Goal: Task Accomplishment & Management: Complete application form

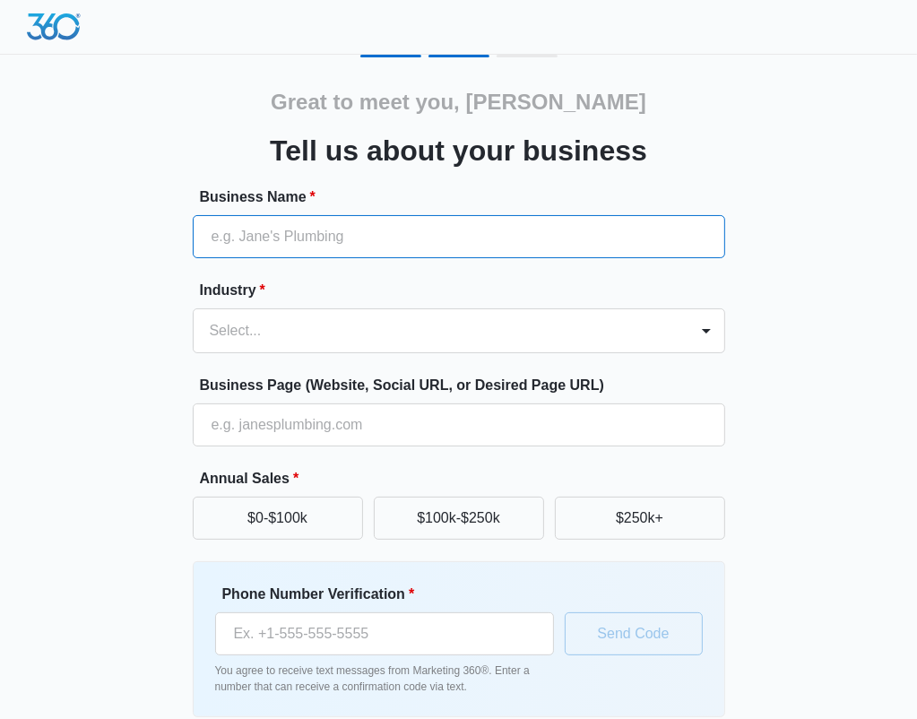
click at [445, 233] on input "Business Name *" at bounding box center [459, 236] width 532 height 43
type input "l"
type input "Linescan Technologies"
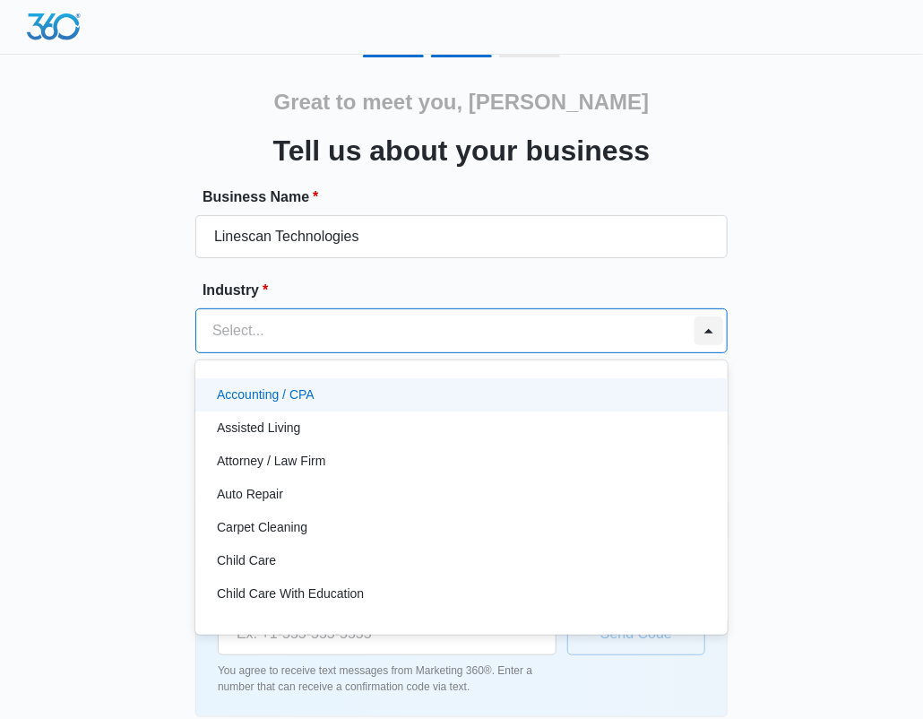
click at [709, 333] on div at bounding box center [708, 330] width 29 height 29
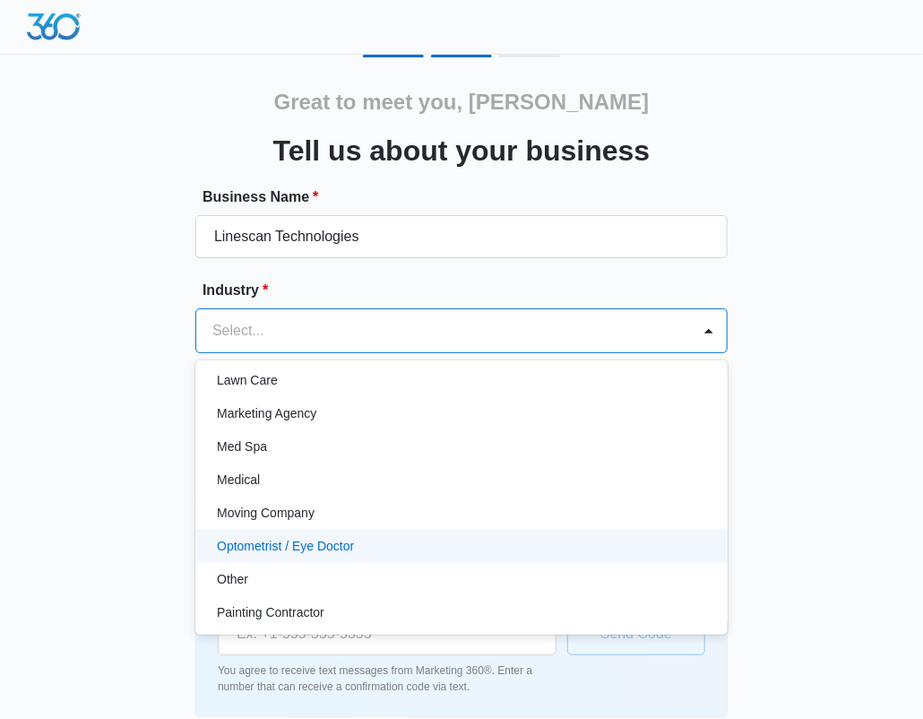
scroll to position [877, 0]
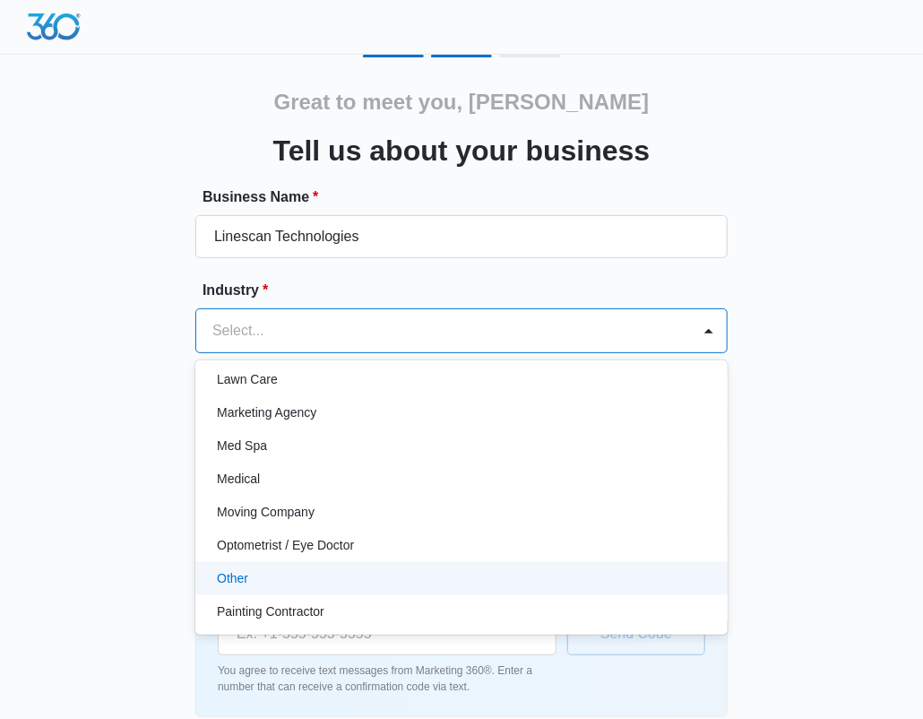
click at [369, 572] on div "Other" at bounding box center [460, 578] width 486 height 19
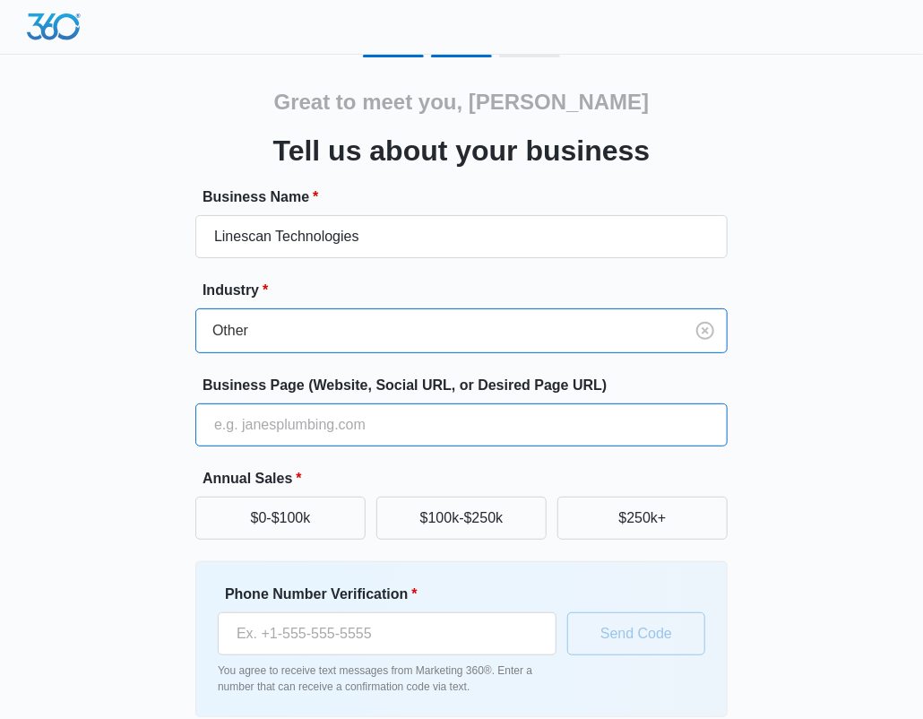
click at [389, 435] on input "Business Page (Website, Social URL, or Desired Page URL)" at bounding box center [461, 424] width 532 height 43
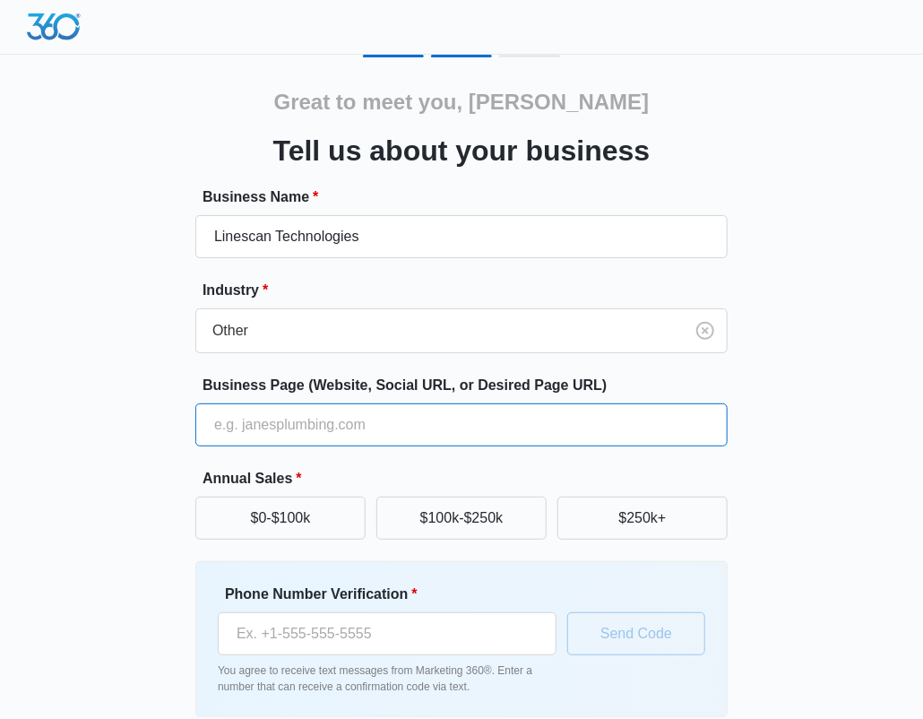
drag, startPoint x: 389, startPoint y: 435, endPoint x: 337, endPoint y: 429, distance: 52.3
click at [337, 429] on input "Business Page (Website, Social URL, or Desired Page URL)" at bounding box center [461, 424] width 532 height 43
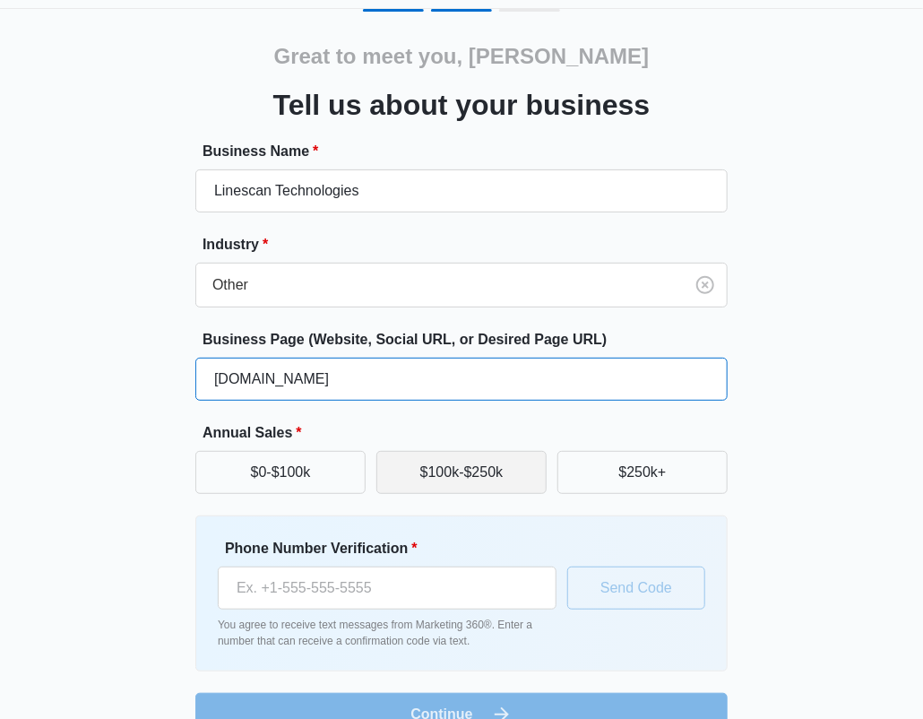
scroll to position [82, 0]
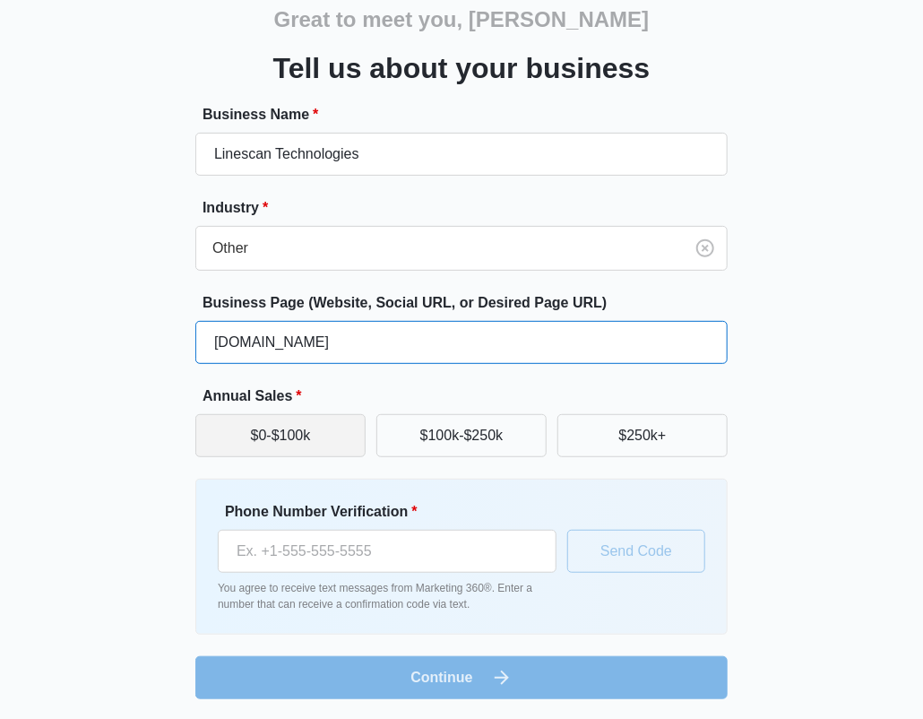
type input "[DOMAIN_NAME]"
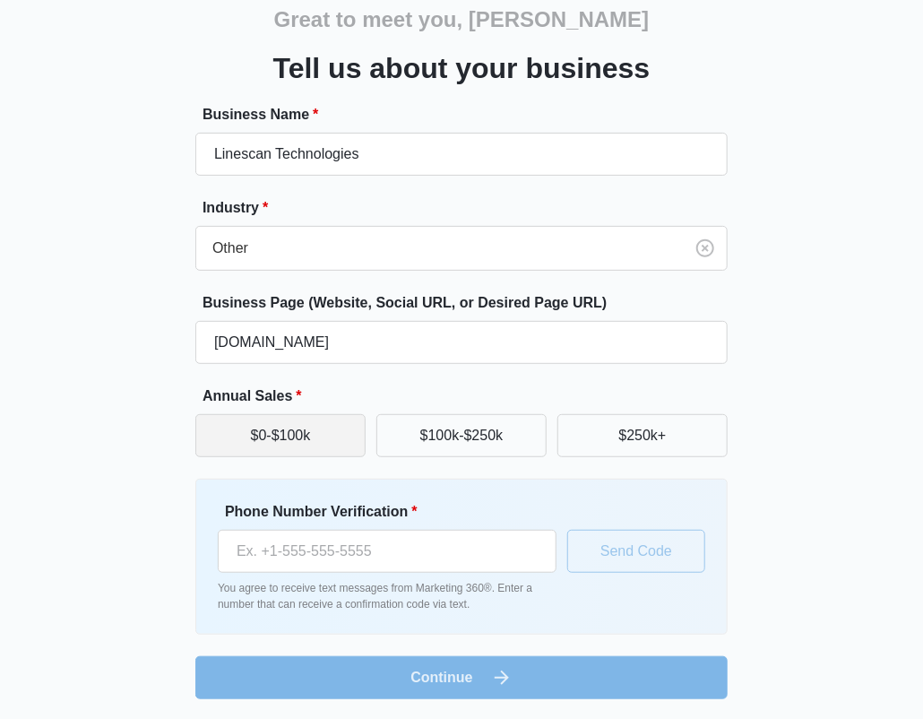
click at [305, 431] on button "$0-$100k" at bounding box center [280, 435] width 170 height 43
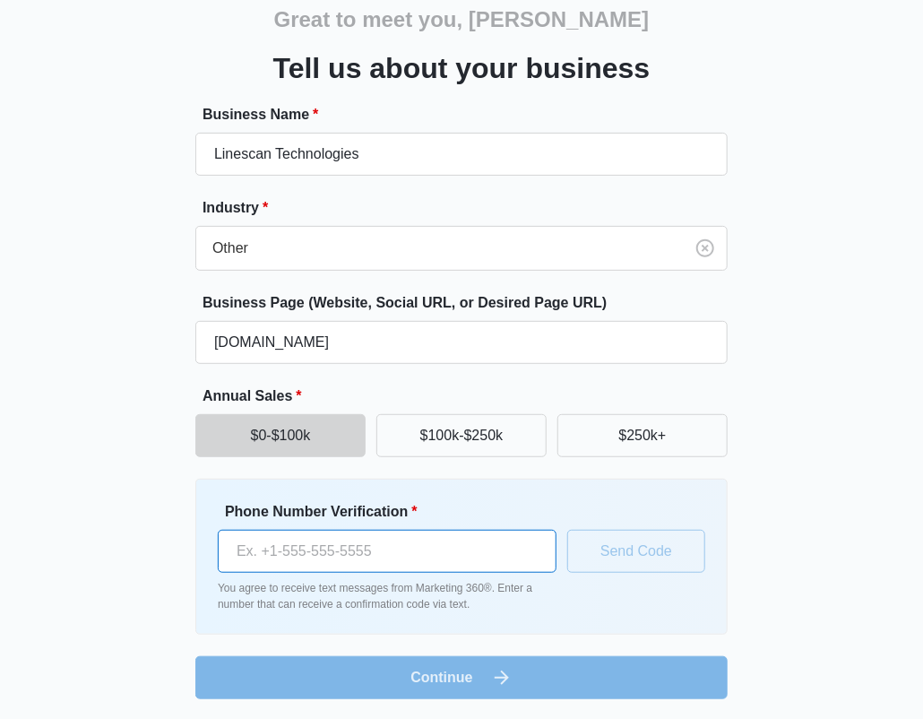
click at [381, 549] on input "Phone Number Verification *" at bounding box center [387, 551] width 339 height 43
type input "[PHONE_NUMBER]"
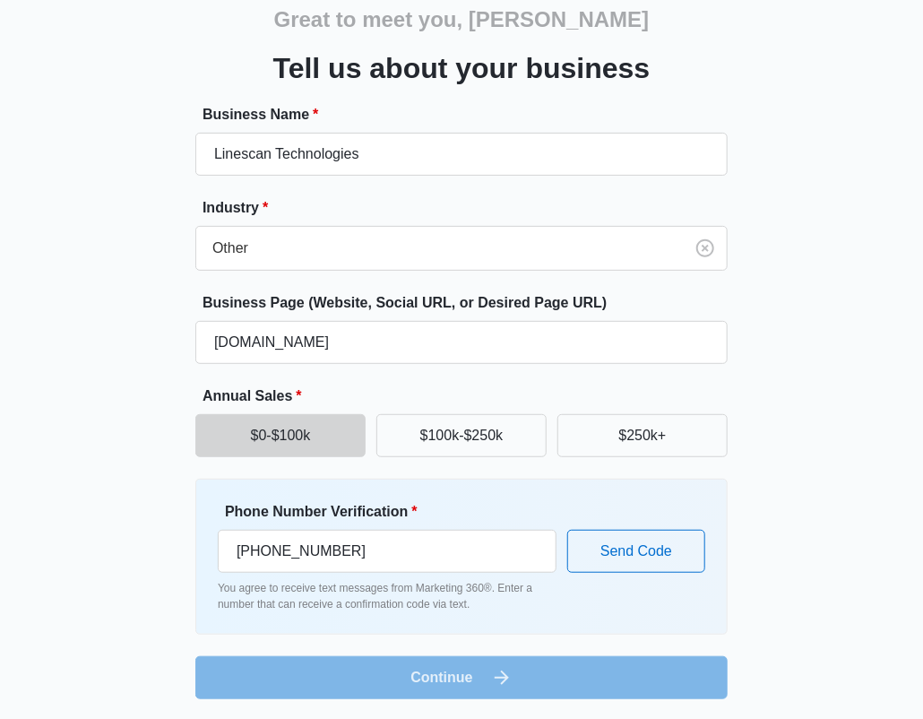
click at [521, 676] on form "Business Name * Linescan Technologies Industry * Other Business Page (Website, …" at bounding box center [461, 401] width 532 height 595
click at [559, 675] on form "Business Name * Linescan Technologies Industry * Other Business Page (Website, …" at bounding box center [461, 401] width 532 height 595
drag, startPoint x: 559, startPoint y: 675, endPoint x: 631, endPoint y: 551, distance: 142.9
click at [631, 551] on form "Business Name * Linescan Technologies Industry * Other Business Page (Website, …" at bounding box center [461, 401] width 532 height 595
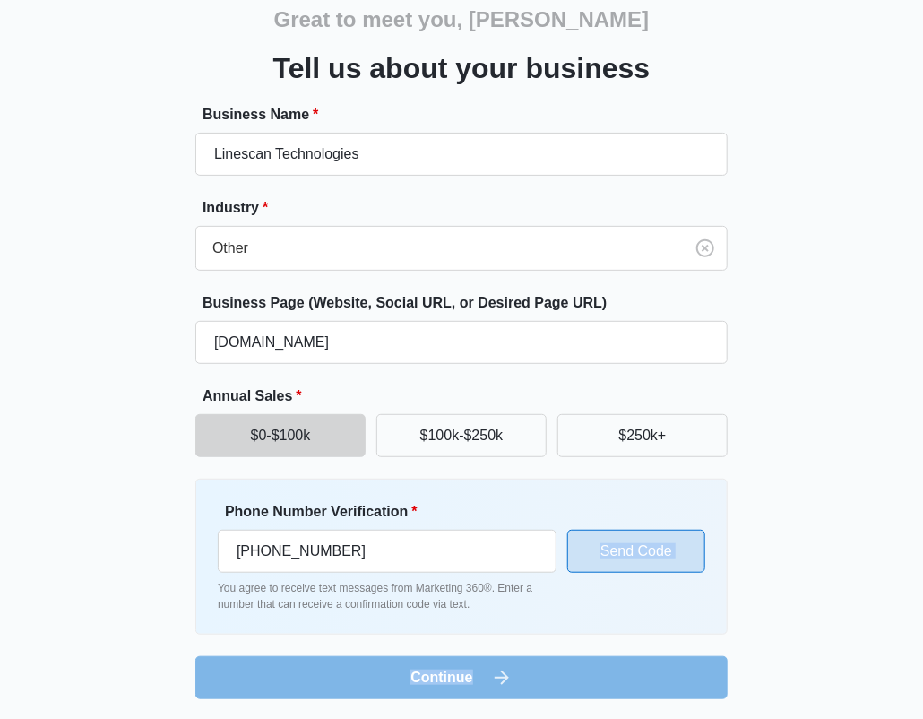
click at [620, 553] on button "Send Code" at bounding box center [636, 551] width 138 height 43
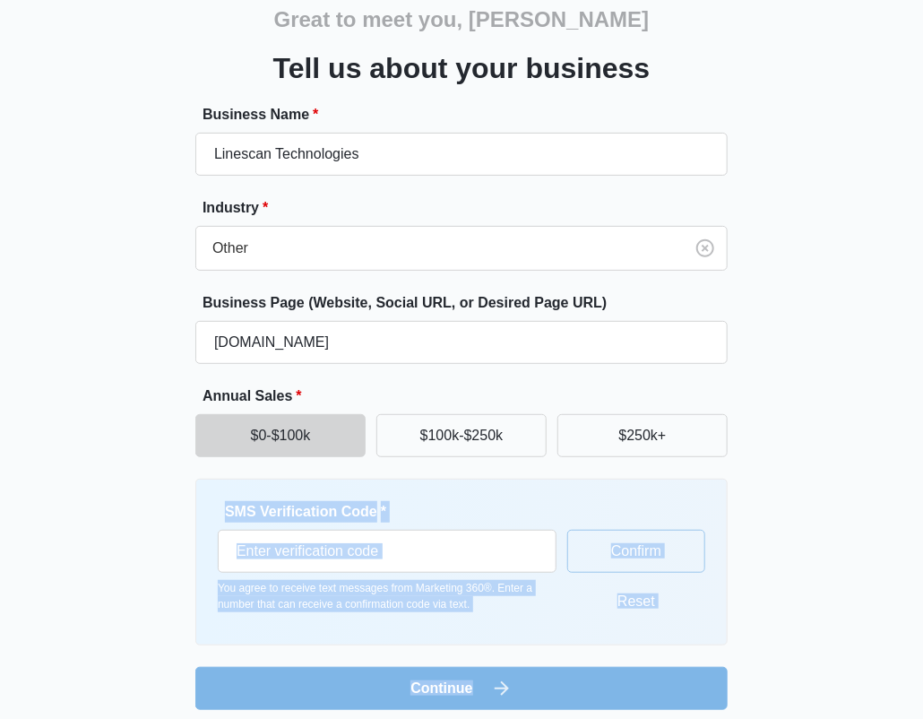
click at [472, 686] on form "Business Name * Linescan Technologies Industry * Other Business Page (Website, …" at bounding box center [461, 407] width 532 height 606
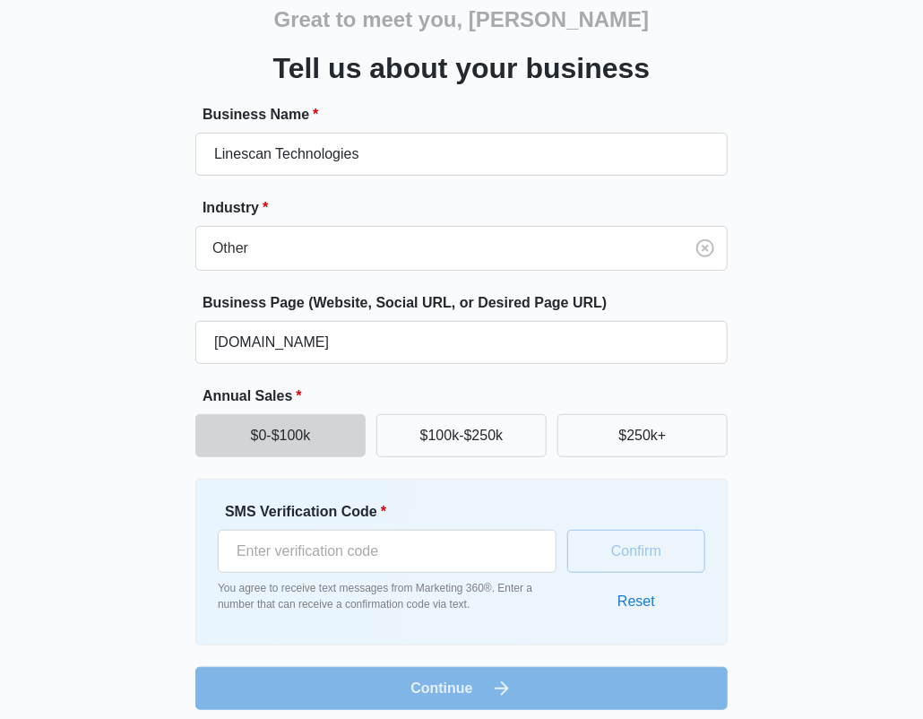
click at [634, 599] on button "Reset" at bounding box center [635, 601] width 73 height 43
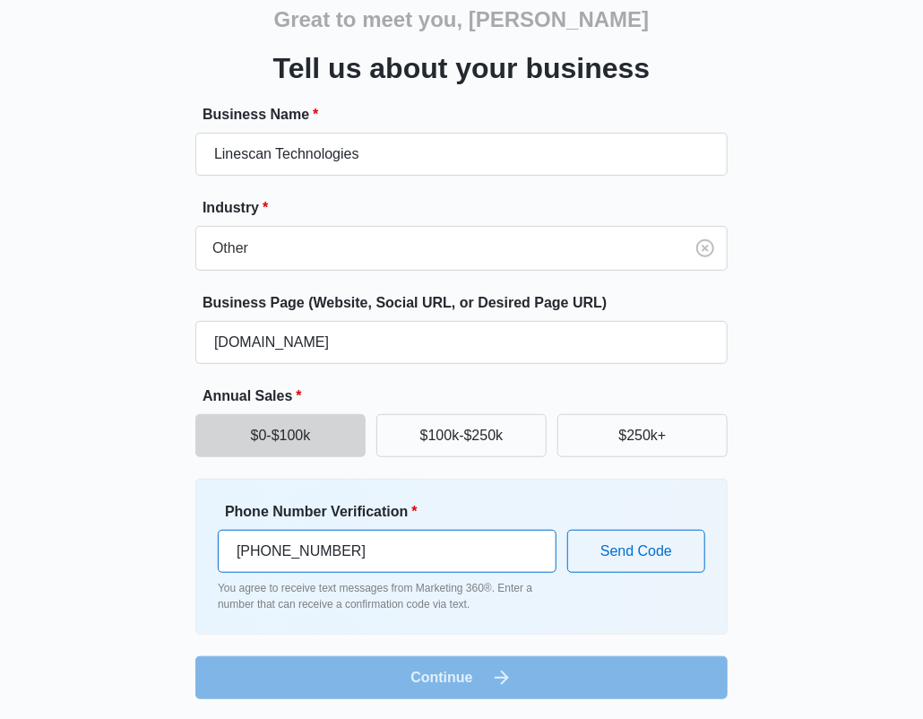
click at [378, 557] on input "[PHONE_NUMBER]" at bounding box center [387, 551] width 339 height 43
click at [492, 687] on form "Business Name * Linescan Technologies Industry * Other Business Page (Website, …" at bounding box center [461, 401] width 532 height 595
click at [366, 553] on input "[PHONE_NUMBER]" at bounding box center [387, 551] width 339 height 43
type input "[PHONE_NUMBER]"
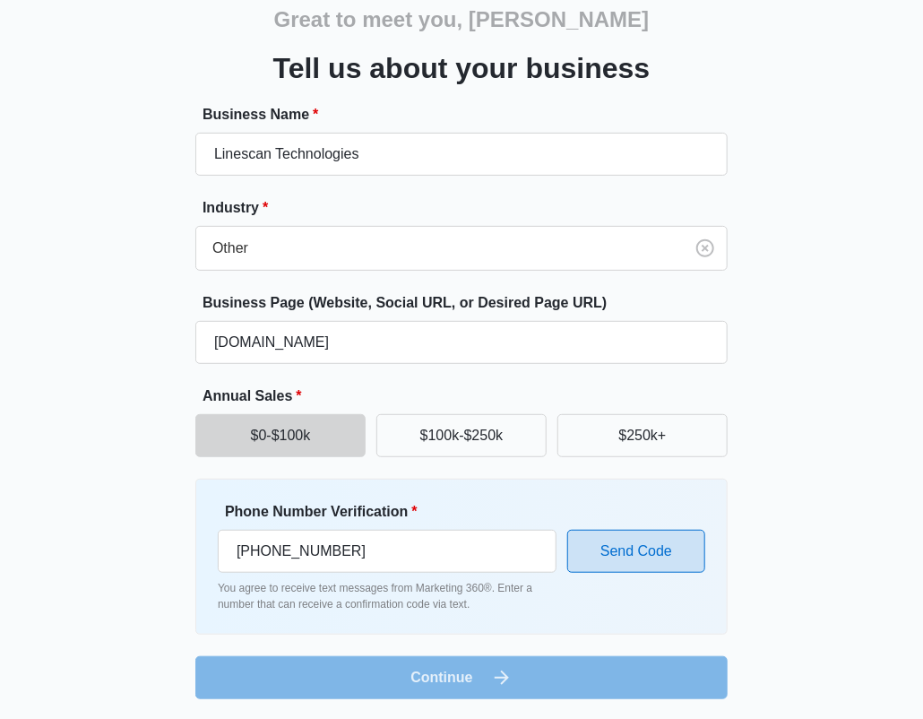
click at [614, 556] on button "Send Code" at bounding box center [636, 551] width 138 height 43
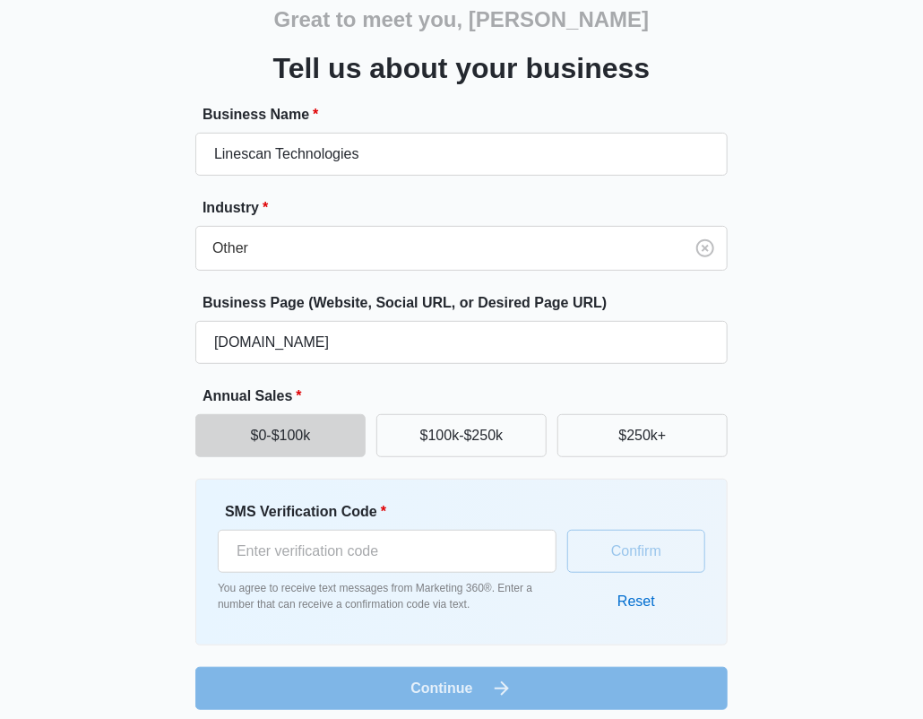
click at [514, 659] on form "Business Name * Linescan Technologies Industry * Other Business Page (Website, …" at bounding box center [461, 407] width 532 height 606
click at [638, 599] on button "Reset" at bounding box center [635, 601] width 73 height 43
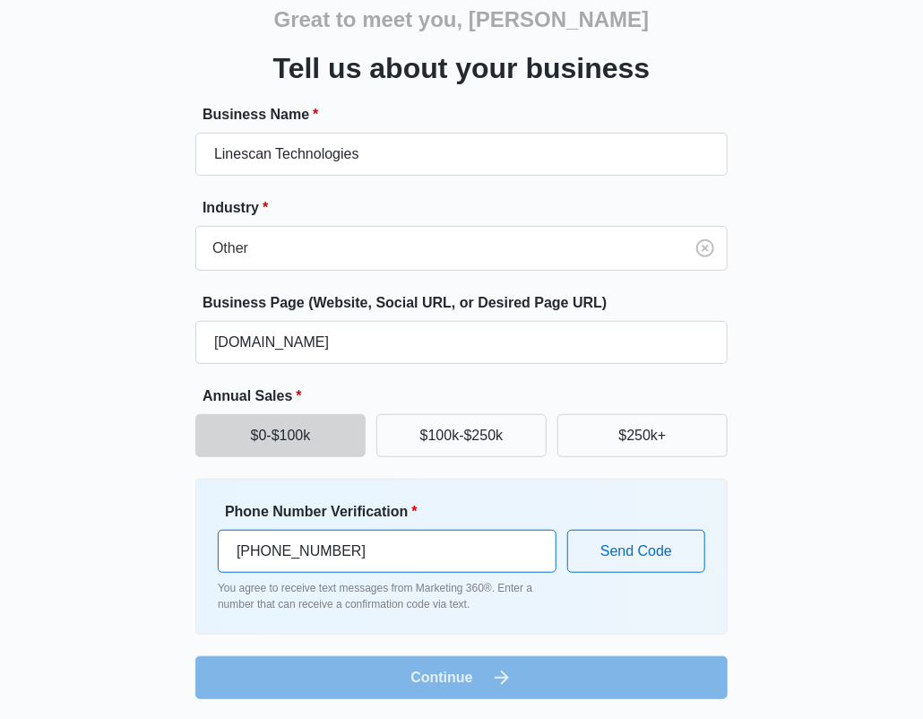
click at [401, 564] on input "[PHONE_NUMBER]" at bounding box center [387, 551] width 339 height 43
type input "[PHONE_NUMBER]"
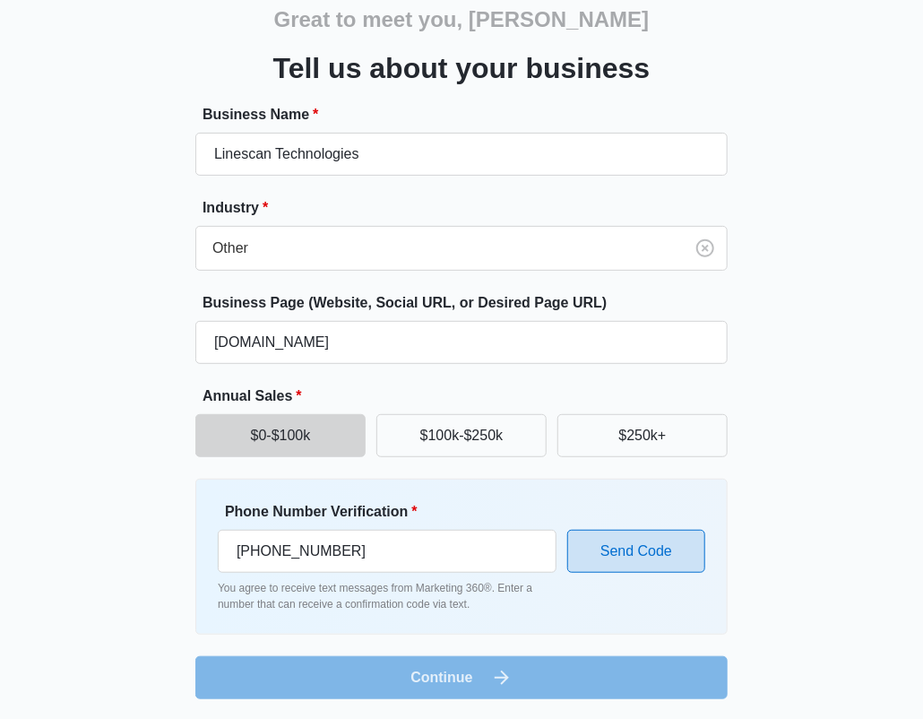
click at [609, 538] on button "Send Code" at bounding box center [636, 551] width 138 height 43
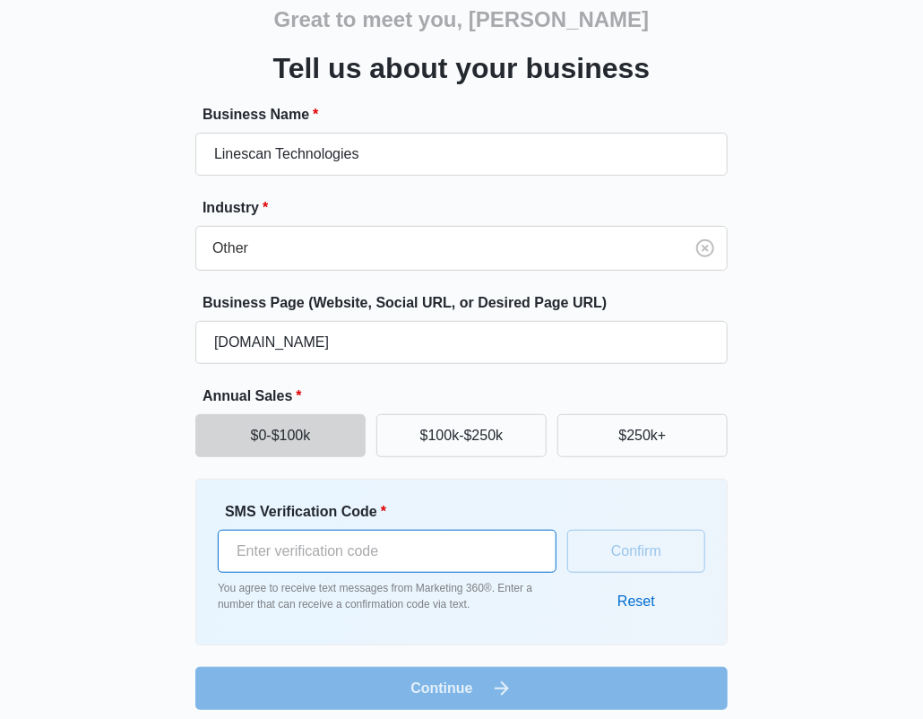
click at [452, 560] on input "SMS Verification Code *" at bounding box center [387, 551] width 339 height 43
type input "6"
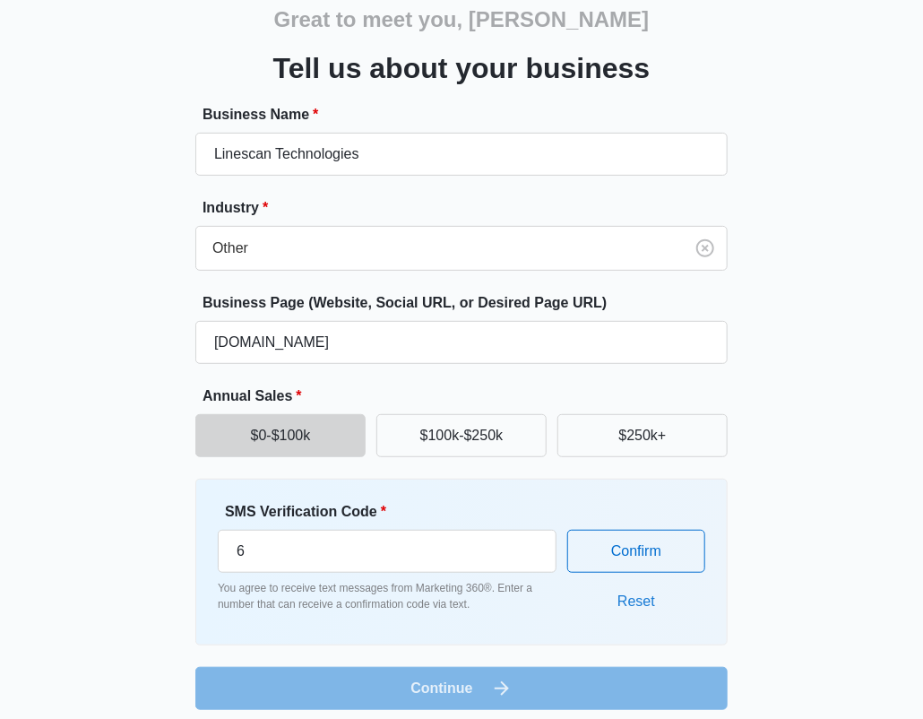
click at [631, 592] on button "Reset" at bounding box center [635, 601] width 73 height 43
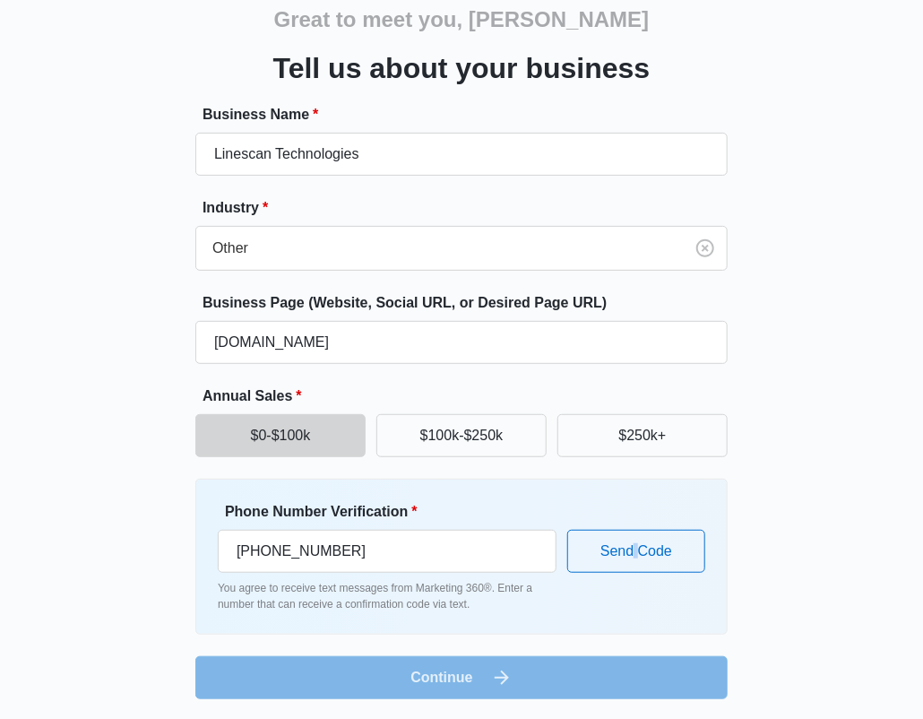
click at [631, 592] on div "Phone Number Verification * [PHONE_NUMBER] You agree to receive text messages f…" at bounding box center [461, 556] width 487 height 111
click at [405, 562] on input "[PHONE_NUMBER]" at bounding box center [387, 551] width 339 height 43
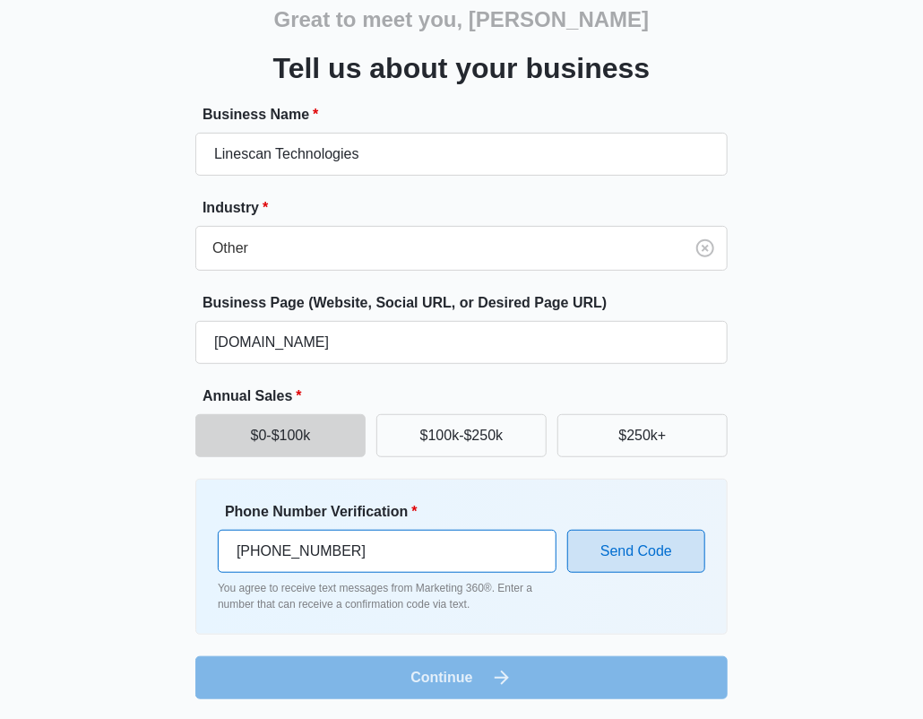
type input "[PHONE_NUMBER]"
click at [602, 539] on button "Send Code" at bounding box center [636, 551] width 138 height 43
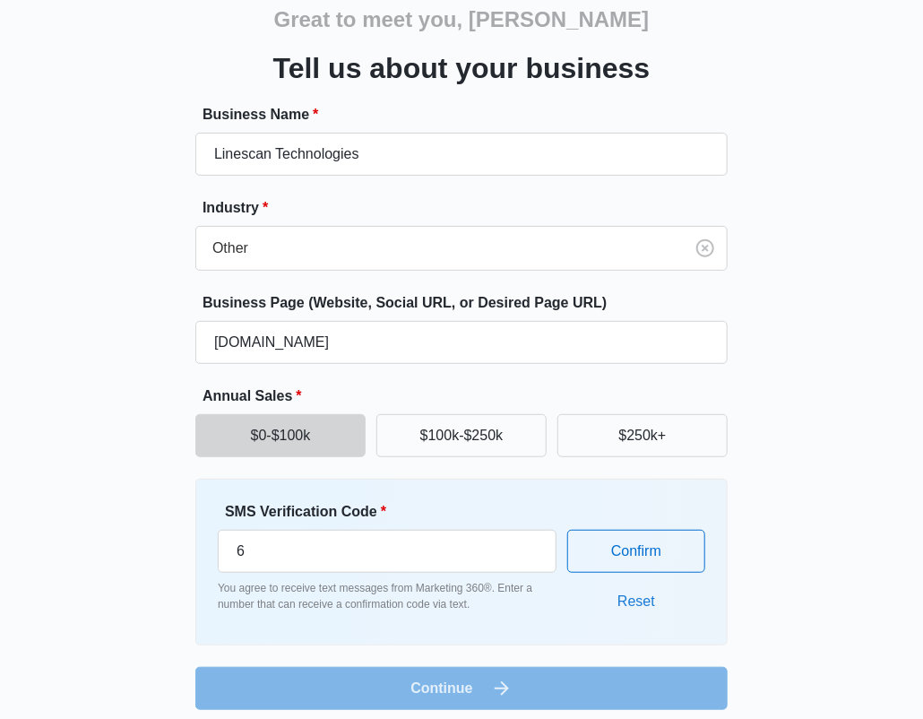
click at [630, 594] on button "Reset" at bounding box center [635, 601] width 73 height 43
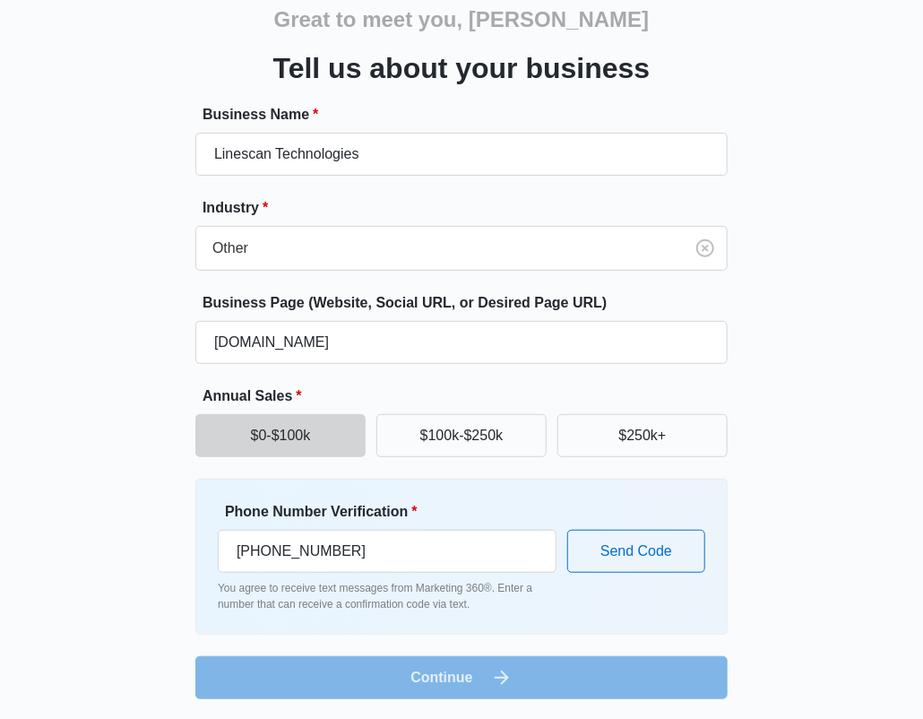
click at [630, 594] on div "Phone Number Verification * [PHONE_NUMBER] You agree to receive text messages f…" at bounding box center [461, 556] width 487 height 111
click at [371, 555] on input "[PHONE_NUMBER]" at bounding box center [387, 551] width 339 height 43
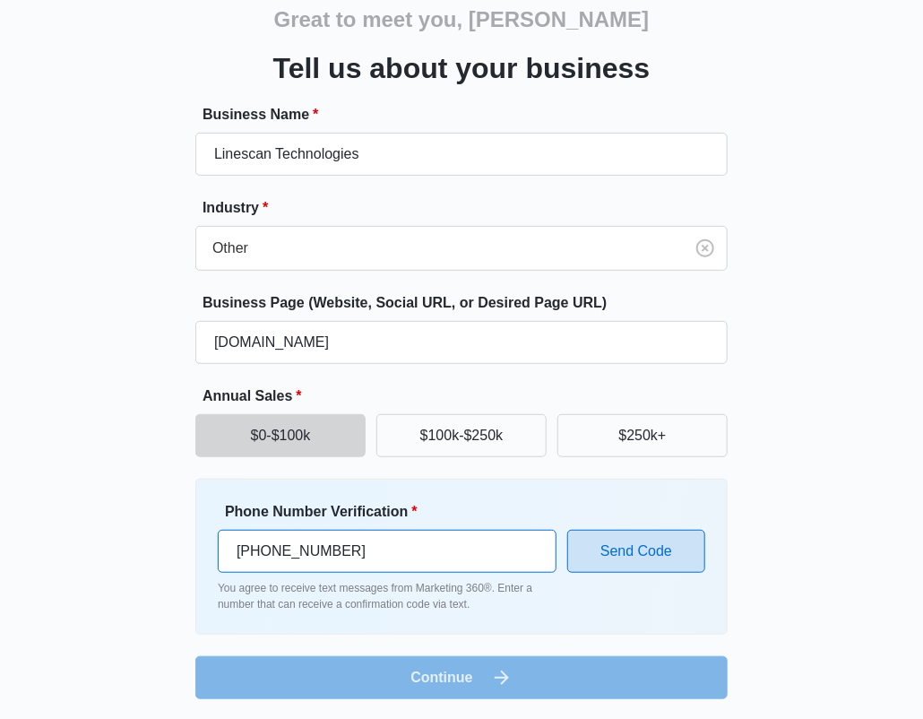
type input "[PHONE_NUMBER]"
click at [645, 556] on button "Send Code" at bounding box center [636, 551] width 138 height 43
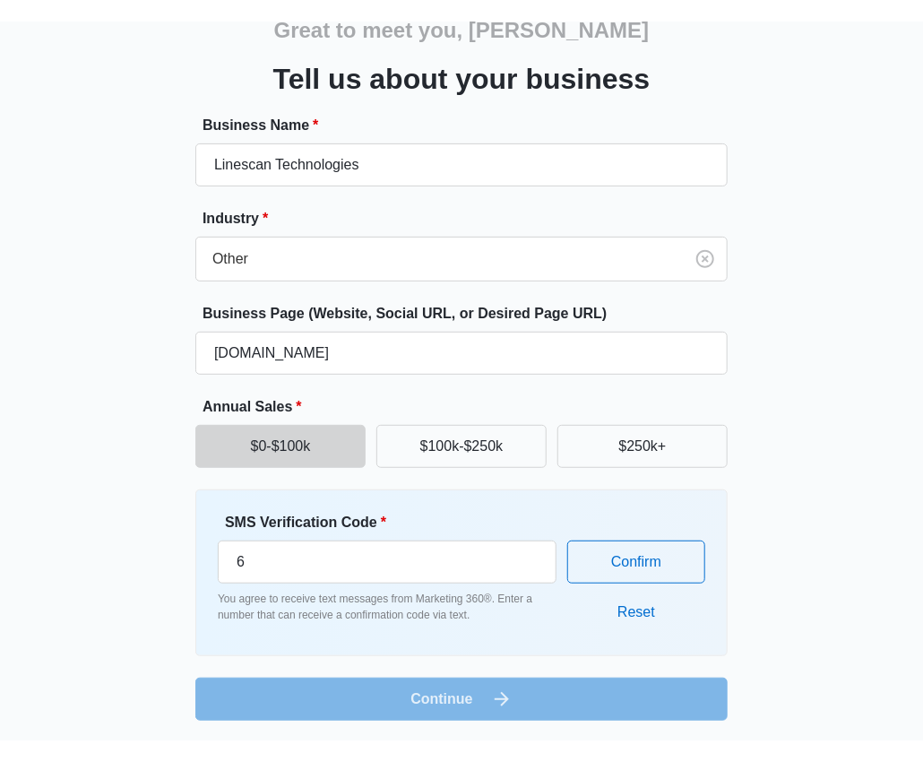
scroll to position [51, 0]
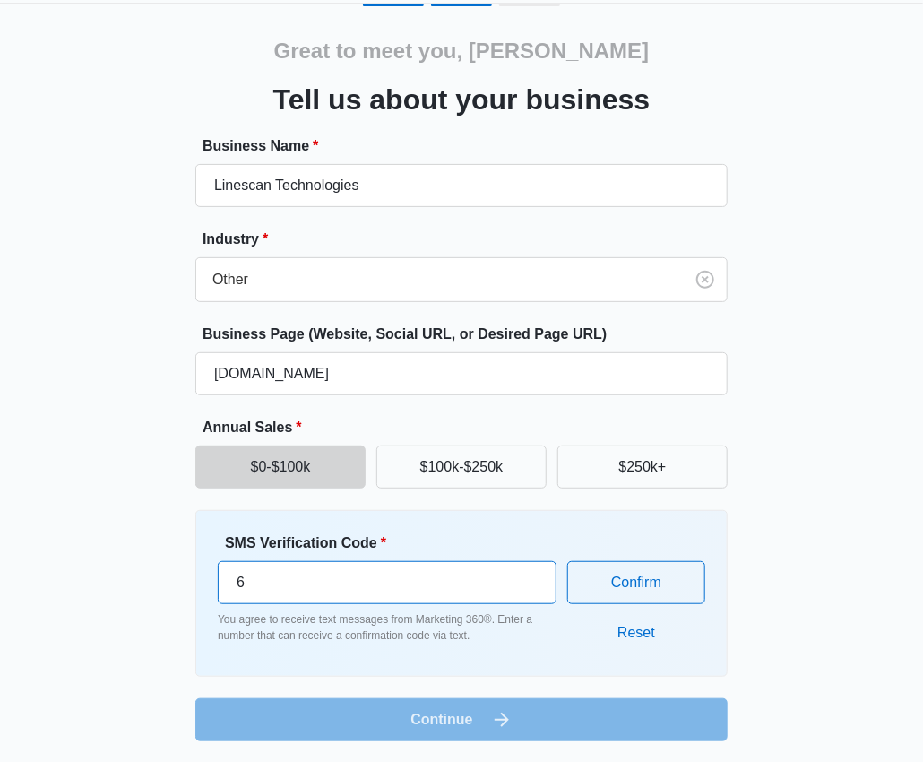
click at [330, 573] on input "6" at bounding box center [387, 582] width 339 height 43
type input "146712"
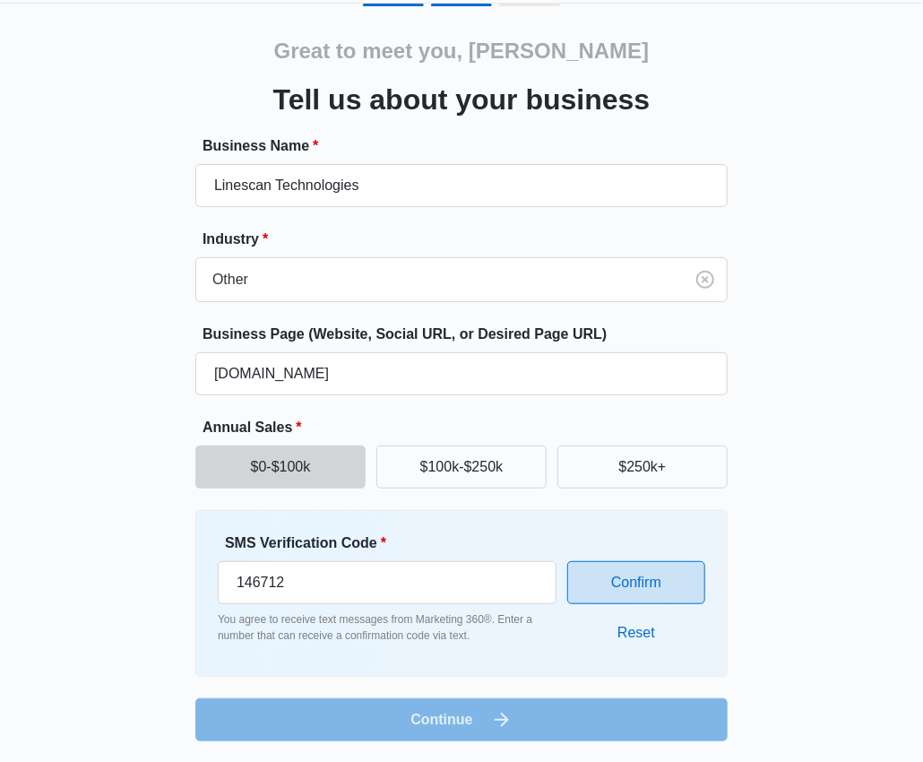
click at [612, 581] on button "Confirm" at bounding box center [636, 582] width 138 height 43
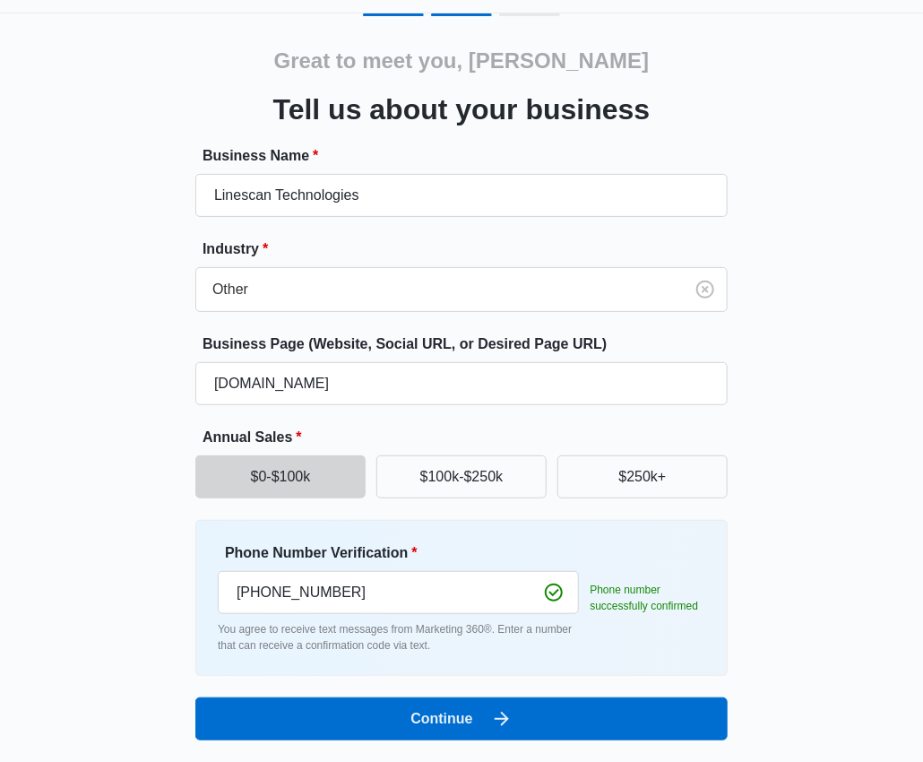
scroll to position [40, 0]
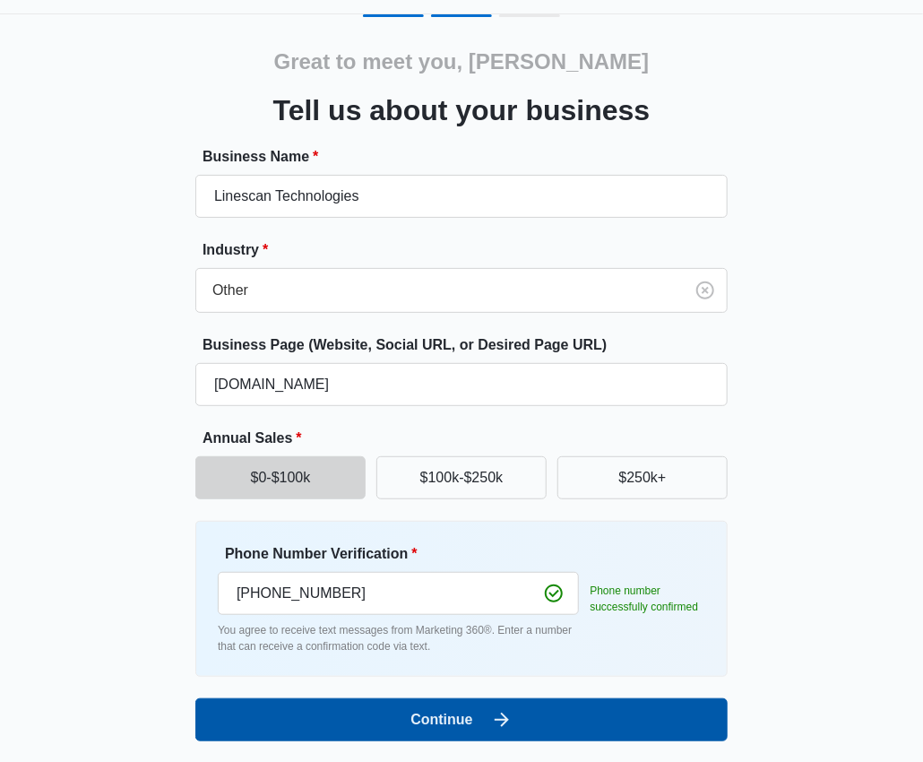
click at [508, 718] on icon "submit" at bounding box center [502, 720] width 22 height 22
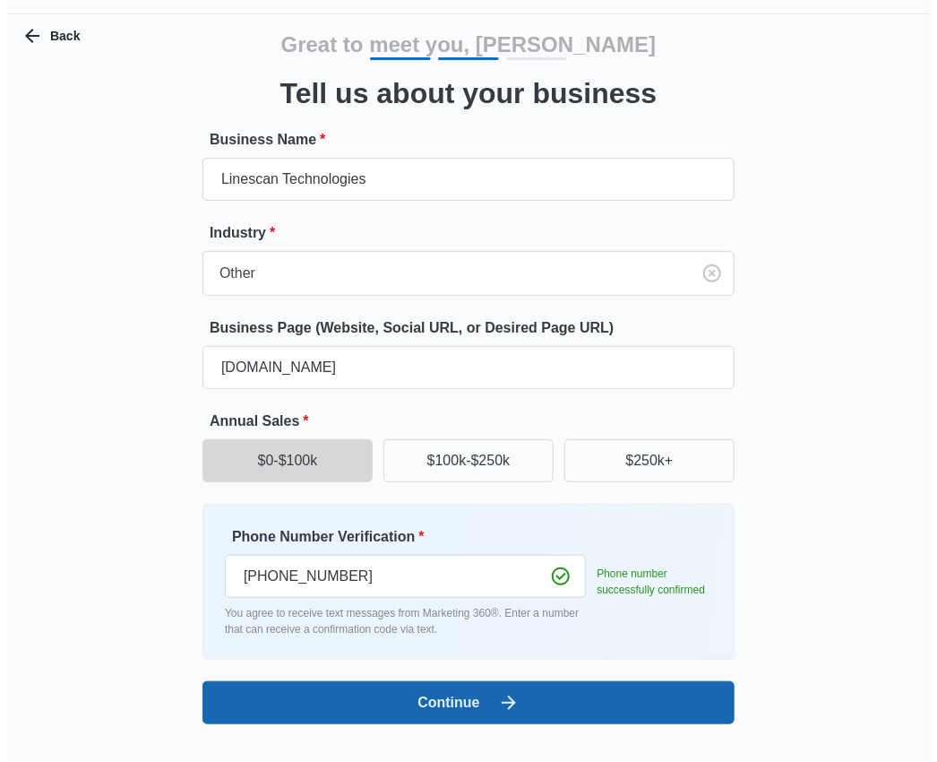
scroll to position [0, 0]
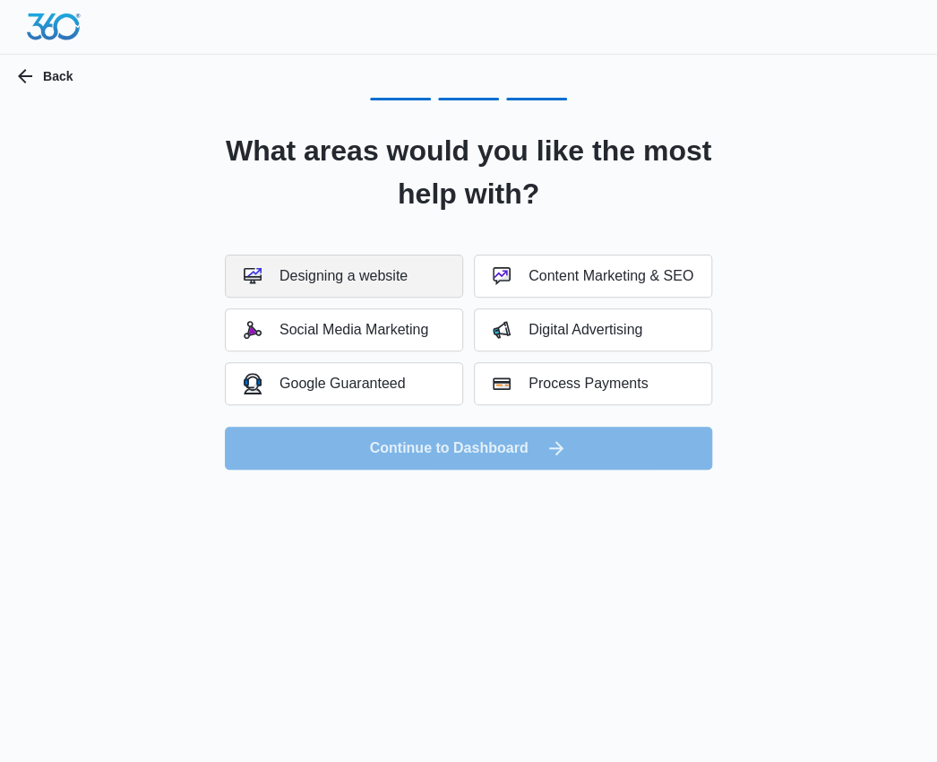
click at [444, 268] on button "Designing a website" at bounding box center [344, 275] width 238 height 43
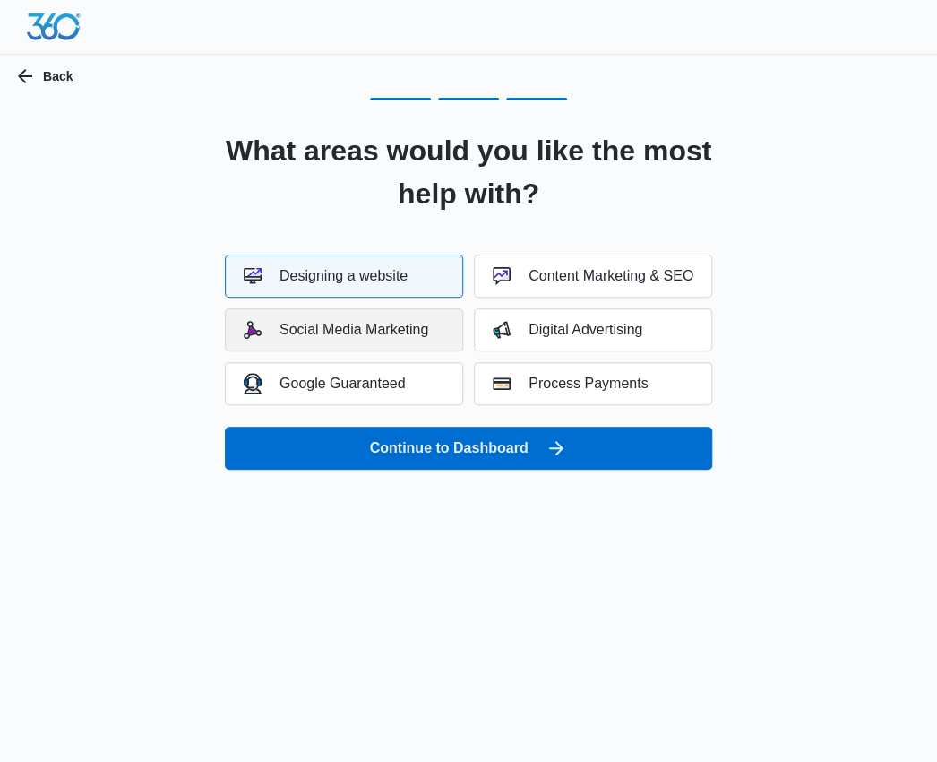
click at [422, 316] on button "Social Media Marketing" at bounding box center [344, 329] width 238 height 43
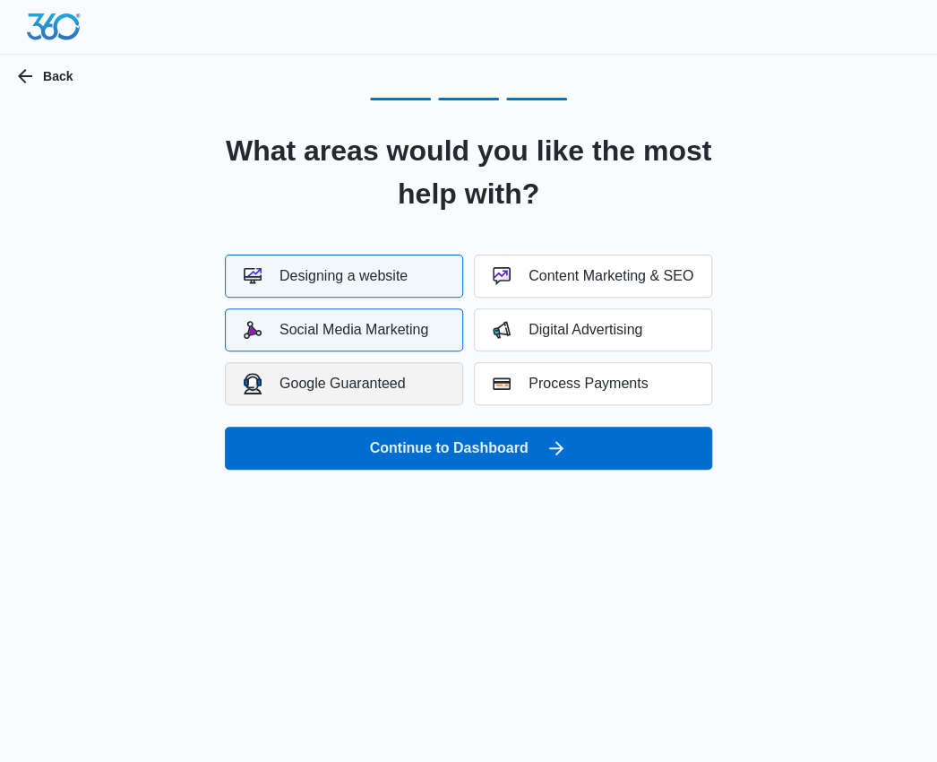
click at [426, 387] on button "Google Guaranteed" at bounding box center [344, 383] width 238 height 43
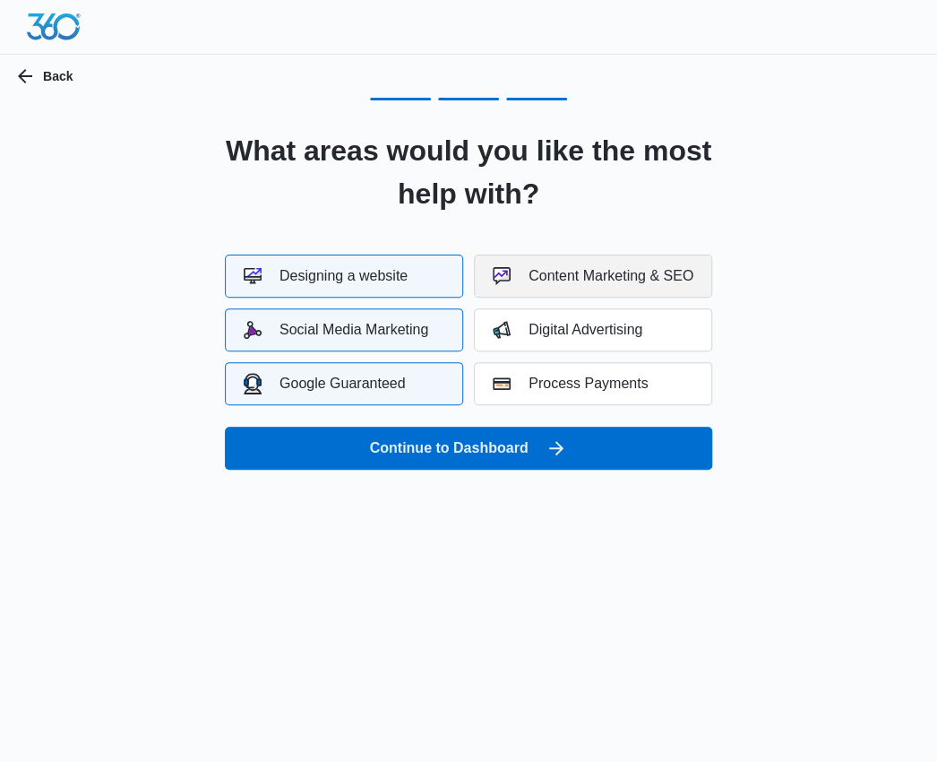
click at [681, 277] on div "Content Marketing & SEO" at bounding box center [593, 276] width 201 height 18
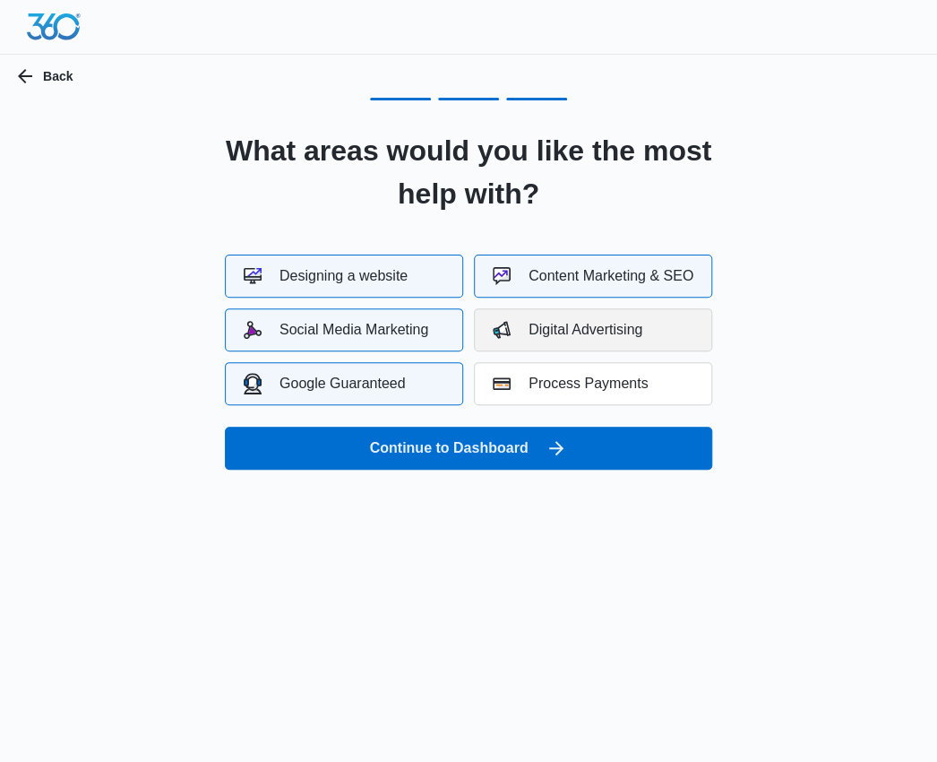
click at [647, 338] on button "Digital Advertising" at bounding box center [593, 329] width 238 height 43
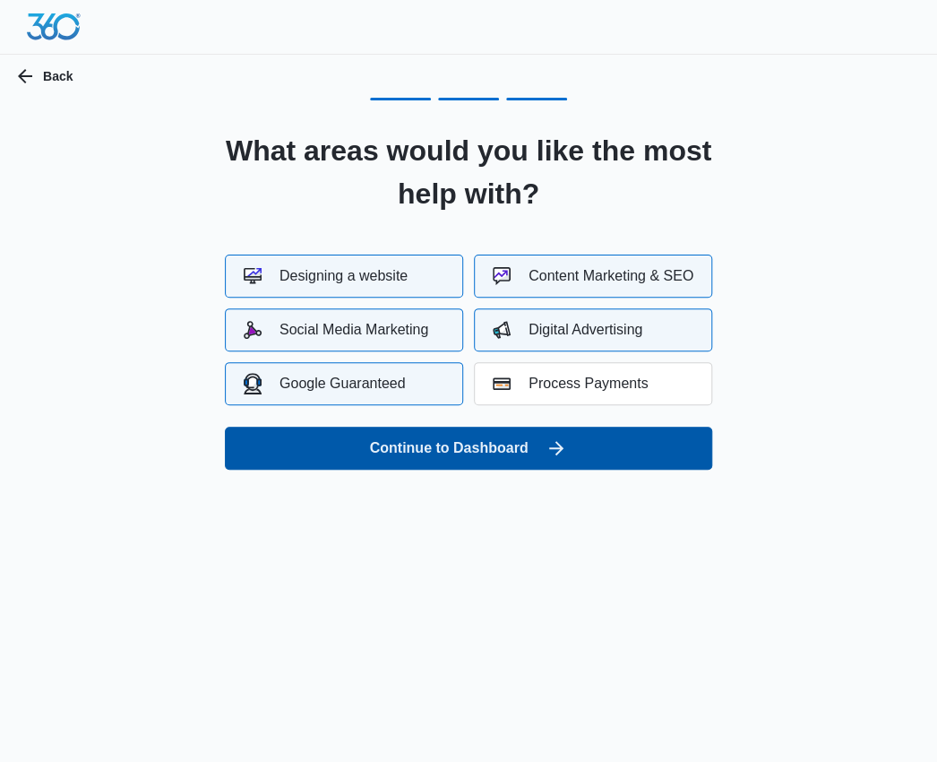
click at [570, 445] on button "Continue to Dashboard" at bounding box center [468, 447] width 487 height 43
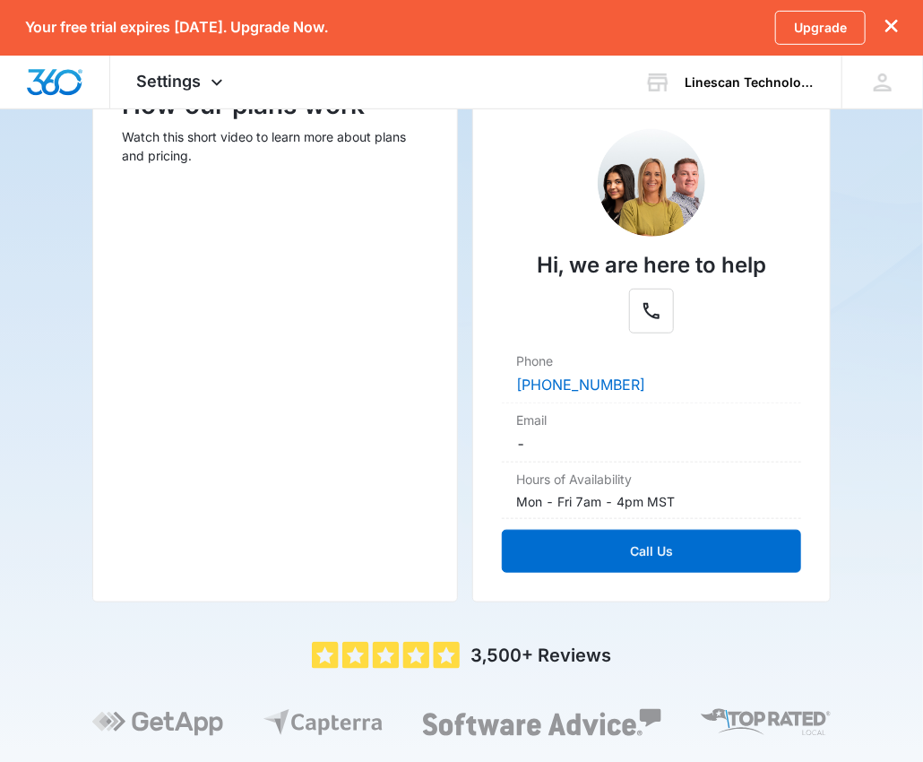
scroll to position [368, 0]
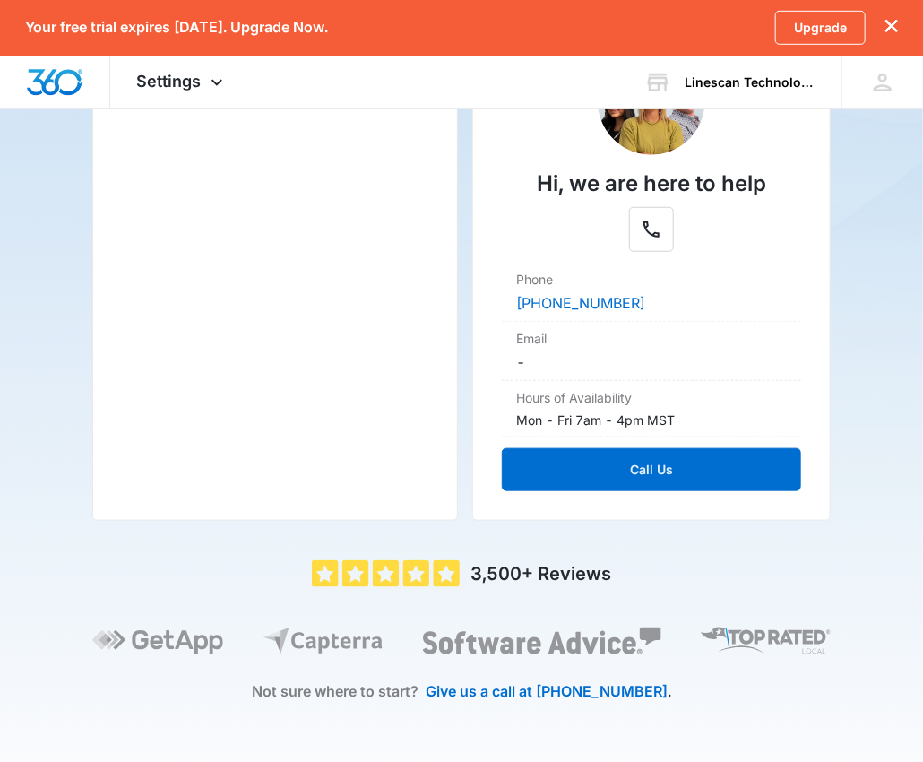
click at [738, 295] on dd "(888) 872-3734" at bounding box center [651, 303] width 271 height 22
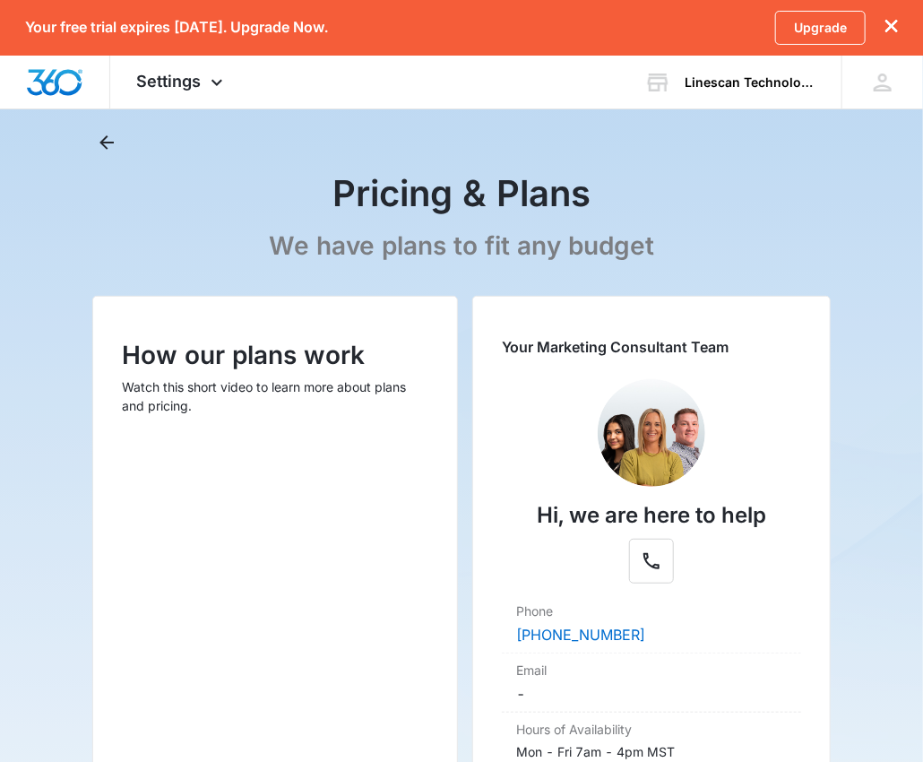
scroll to position [17, 0]
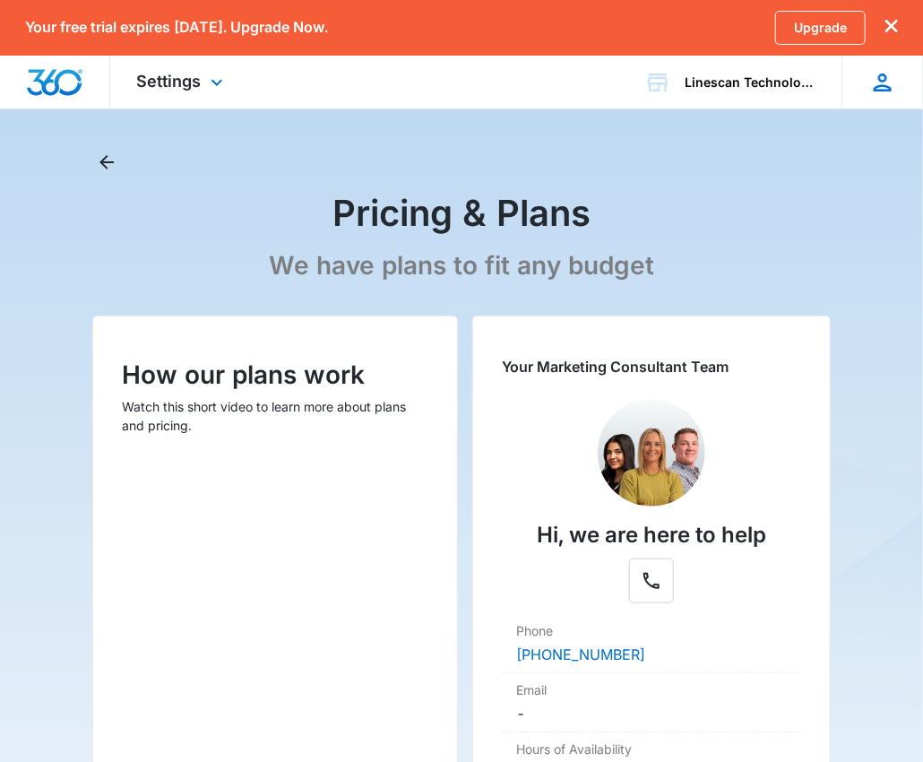
click at [892, 85] on icon at bounding box center [882, 82] width 27 height 27
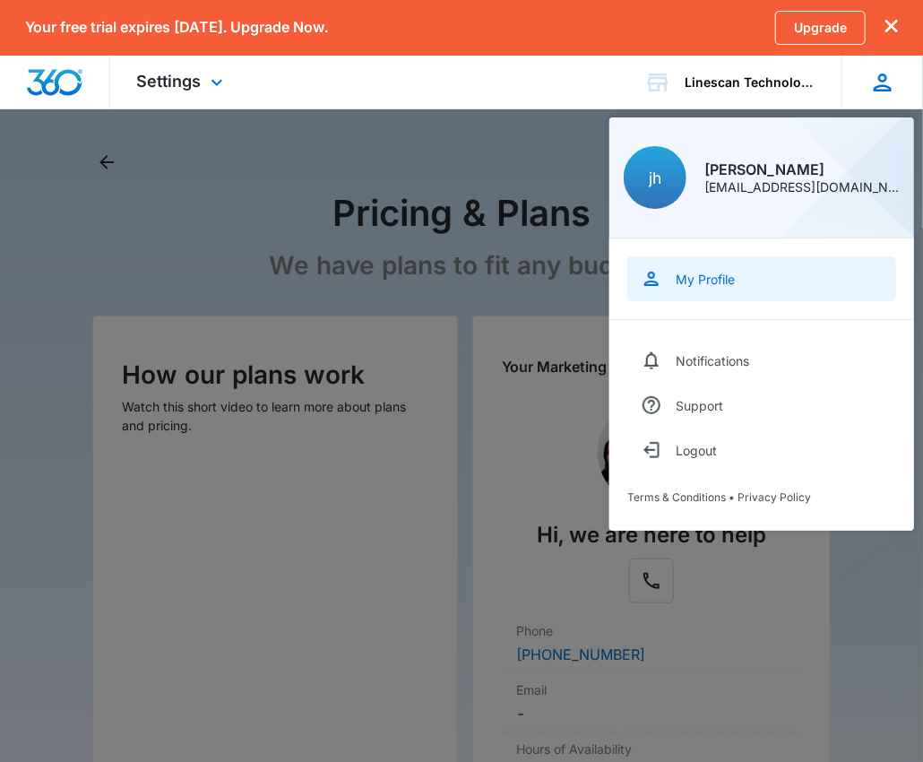
click at [716, 286] on link "My Profile" at bounding box center [761, 278] width 269 height 45
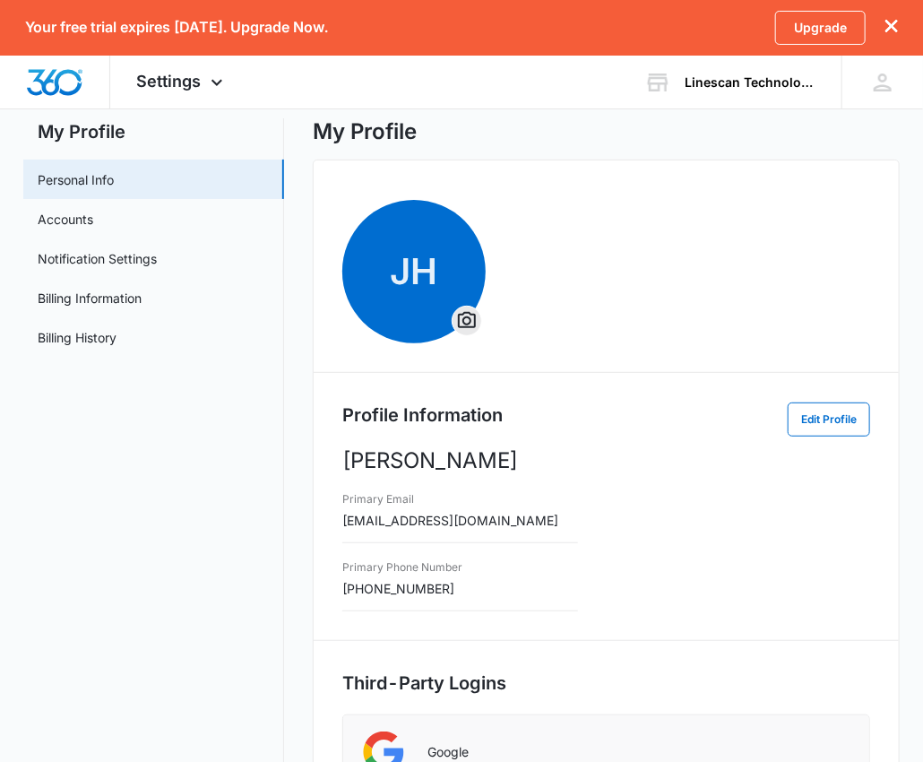
scroll to position [46, 0]
click at [83, 226] on link "Accounts" at bounding box center [66, 220] width 56 height 19
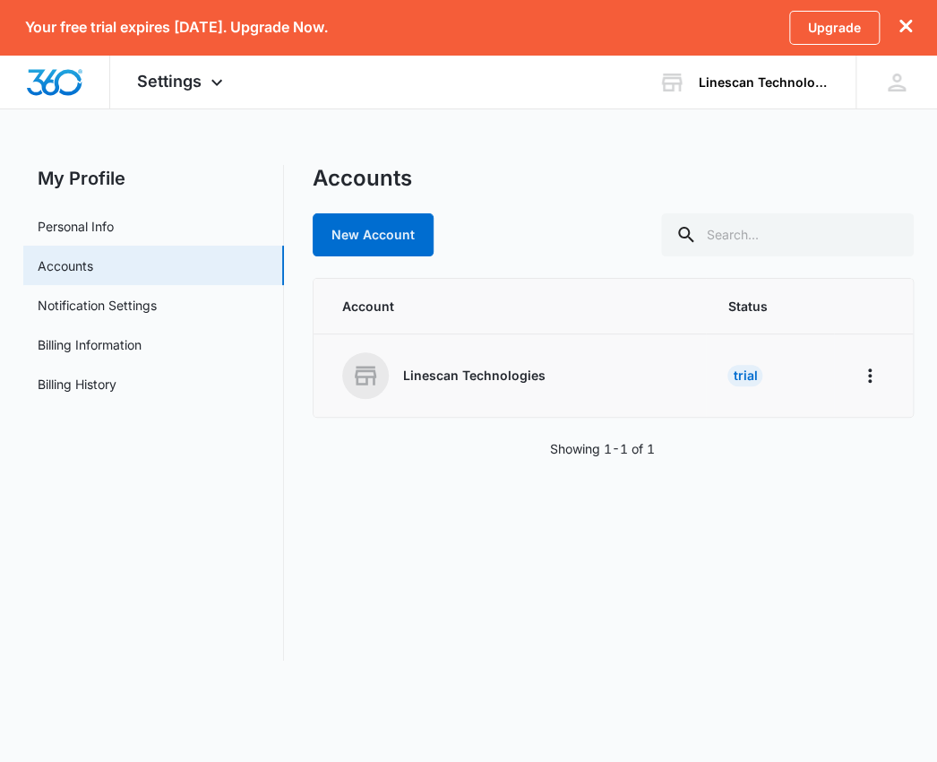
click at [747, 377] on div "Trial" at bounding box center [745, 376] width 35 height 22
click at [866, 376] on icon "Home" at bounding box center [870, 376] width 22 height 22
click at [215, 82] on icon at bounding box center [217, 87] width 22 height 22
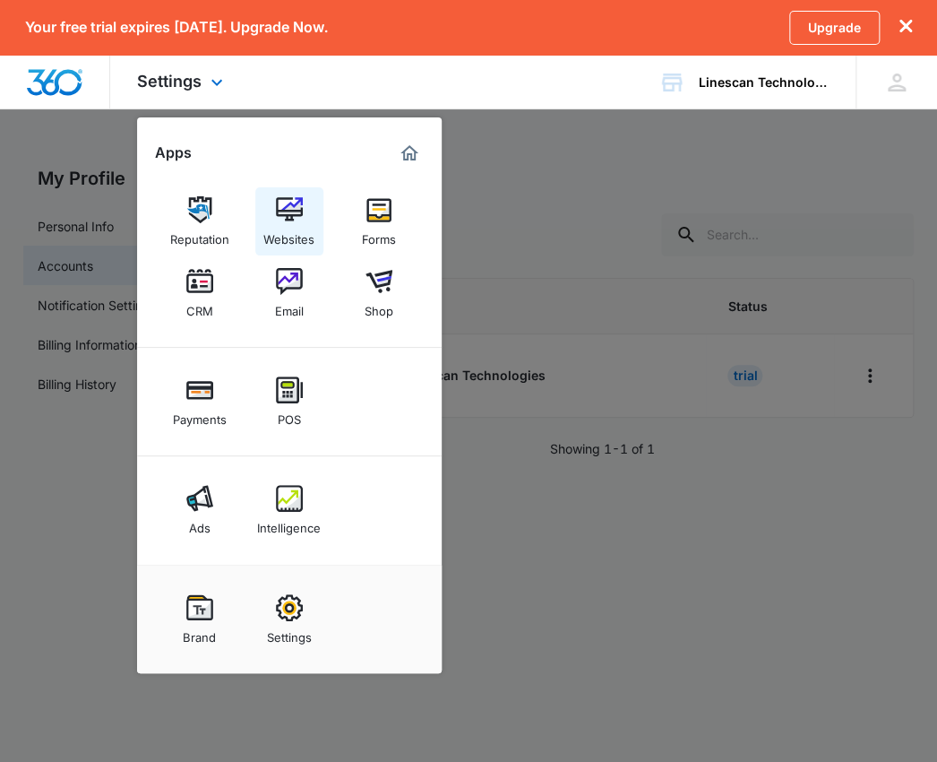
click at [283, 228] on div "Websites" at bounding box center [288, 234] width 51 height 23
